Goal: Task Accomplishment & Management: Use online tool/utility

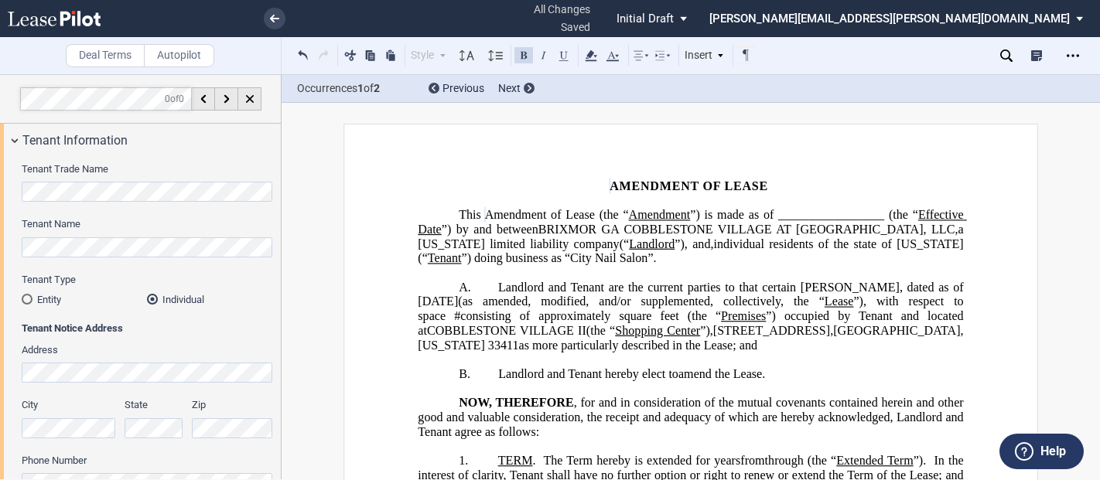
select select "number:3"
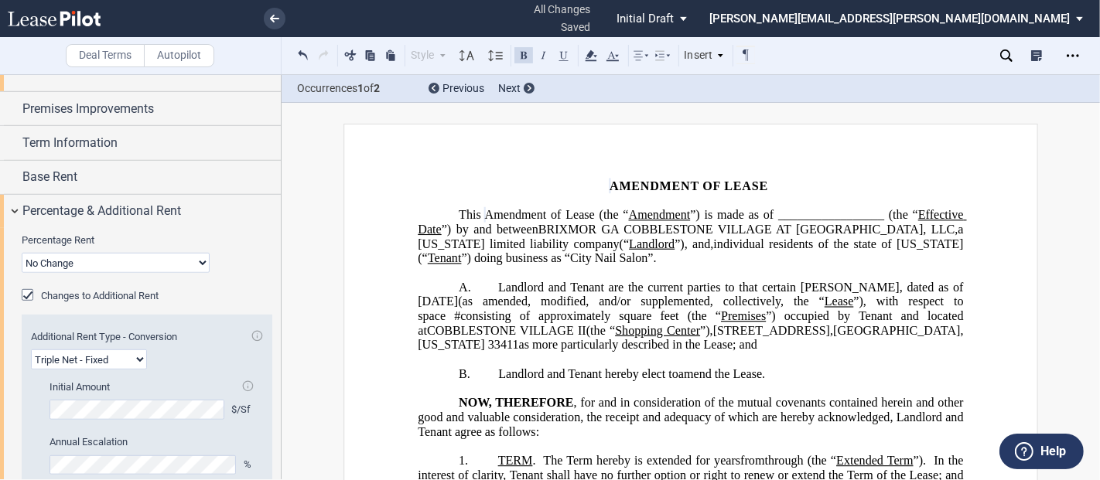
scroll to position [859, 0]
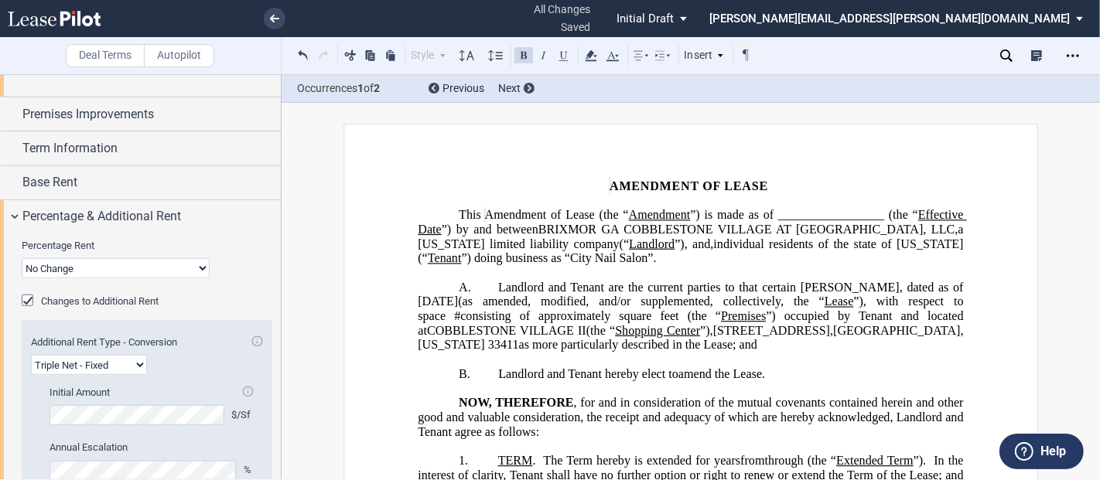
click at [160, 269] on select "No Change Add Percentage Rent Reset Breakpoint" at bounding box center [116, 268] width 188 height 20
select select "reset"
click at [22, 258] on select "No Change Add Percentage Rent Reset Breakpoint" at bounding box center [116, 268] width 188 height 20
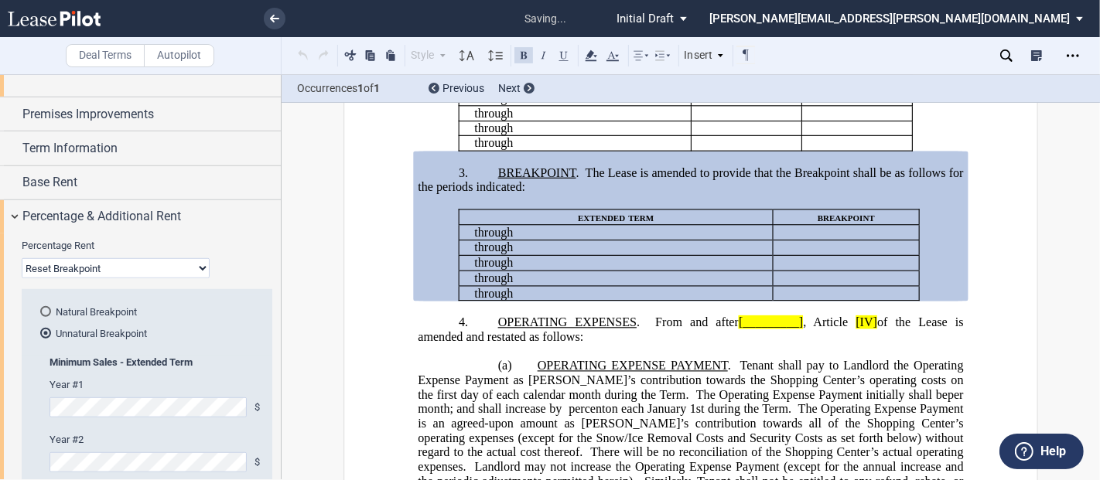
scroll to position [557, 0]
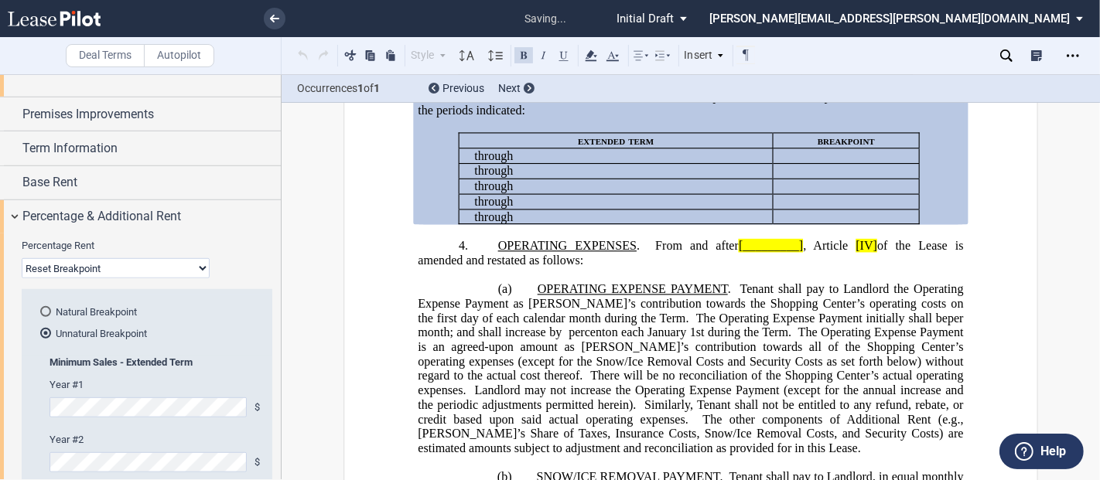
click at [48, 308] on div "Natural Breakpoint" at bounding box center [45, 311] width 11 height 11
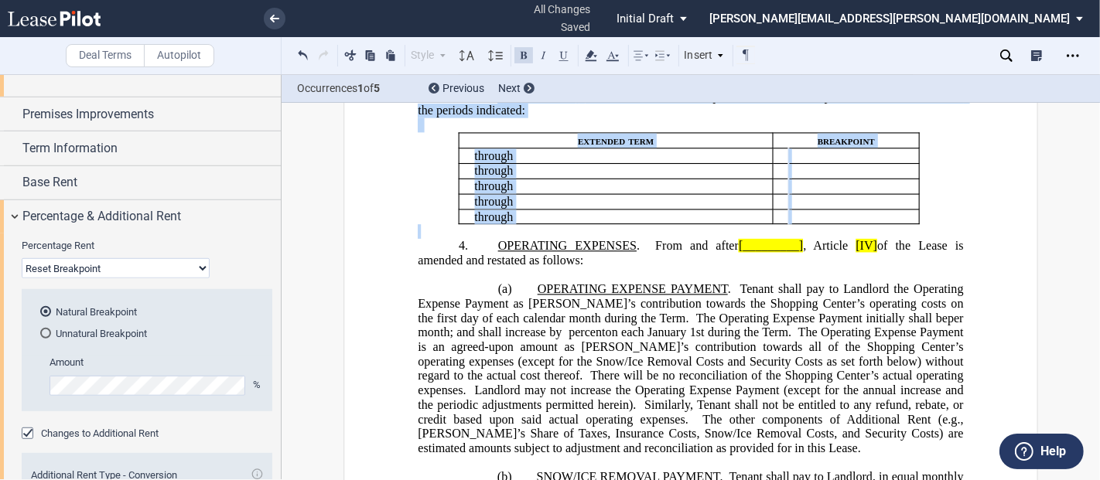
drag, startPoint x: 497, startPoint y: 182, endPoint x: 978, endPoint y: 310, distance: 497.9
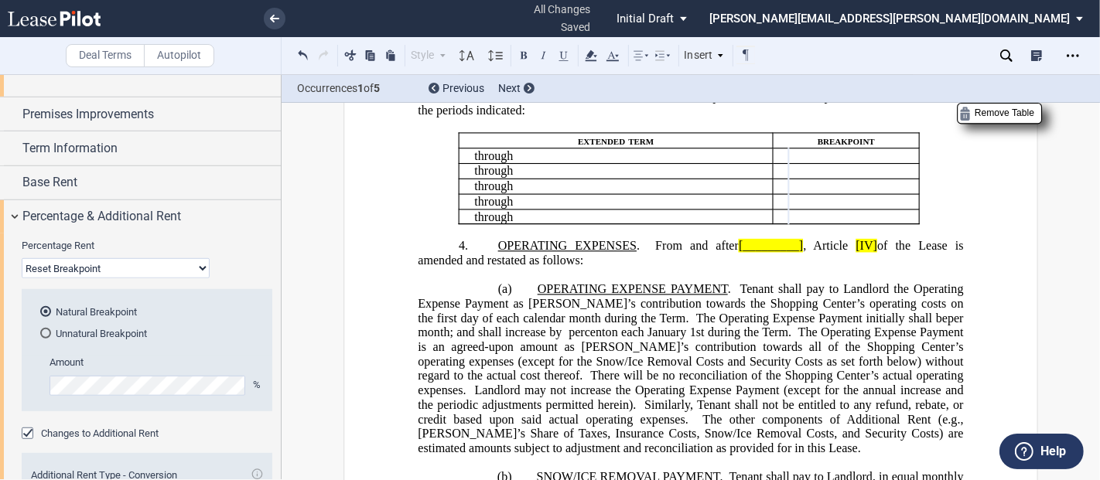
drag, startPoint x: 550, startPoint y: 277, endPoint x: 468, endPoint y: 212, distance: 104.6
click at [459, 148] on td "extended term" at bounding box center [616, 140] width 315 height 15
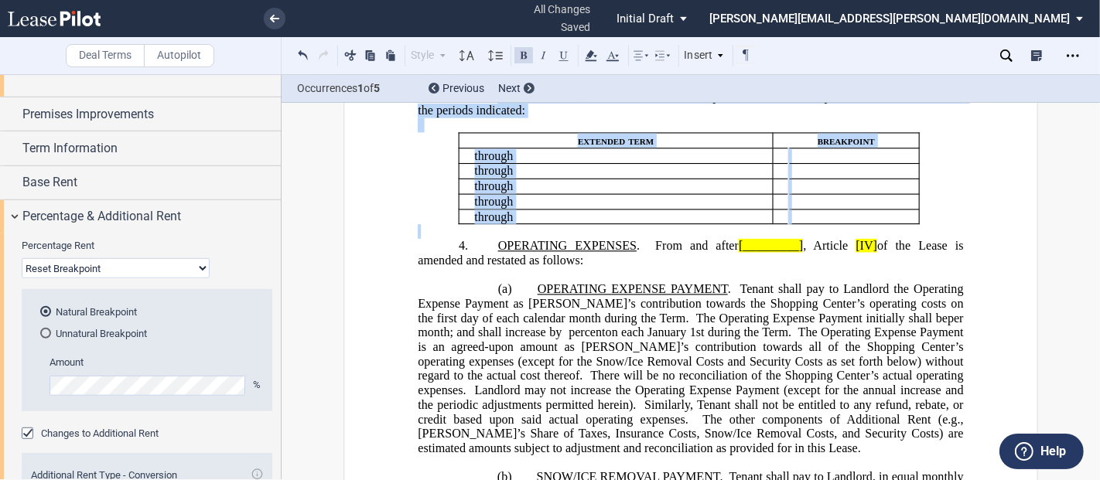
drag, startPoint x: 495, startPoint y: 178, endPoint x: 436, endPoint y: 316, distance: 150.4
